Goal: Task Accomplishment & Management: Manage account settings

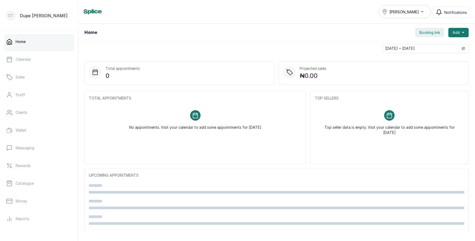
click at [416, 14] on div "[PERSON_NAME]" at bounding box center [404, 12] width 45 height 6
click at [409, 31] on li "[PERSON_NAME]" at bounding box center [405, 35] width 52 height 10
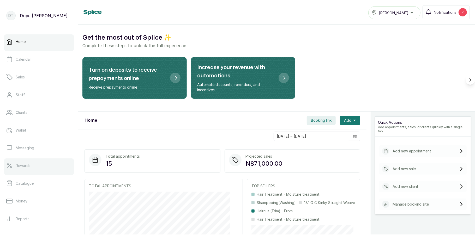
click at [39, 166] on link "Rewards" at bounding box center [39, 166] width 70 height 15
